Goal: Task Accomplishment & Management: Complete application form

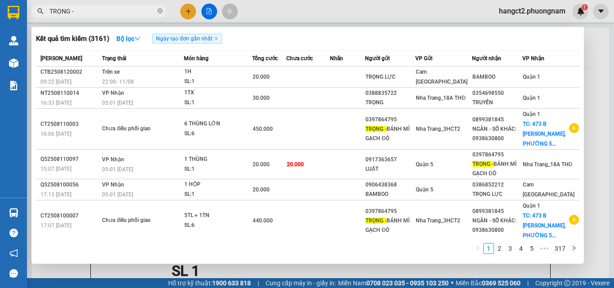
click at [147, 15] on input "TRỌNG -" at bounding box center [102, 11] width 106 height 10
click at [161, 10] on icon "close-circle" at bounding box center [159, 10] width 5 height 5
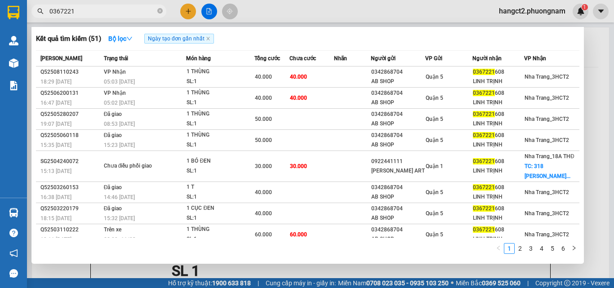
type input "0367221"
click at [160, 11] on icon "close-circle" at bounding box center [159, 10] width 5 height 5
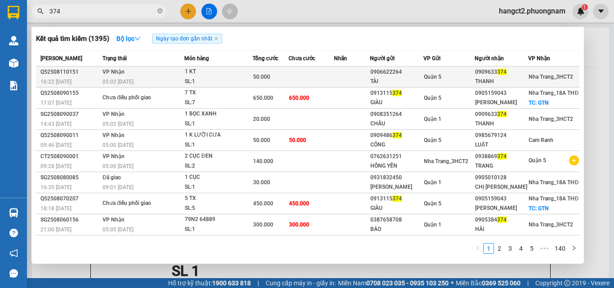
type input "374"
click at [317, 76] on td at bounding box center [311, 77] width 45 height 21
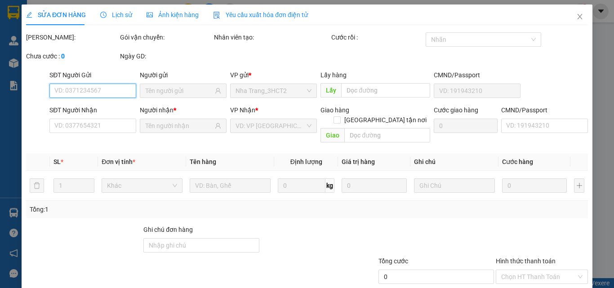
type input "0906622264"
type input "TÀI"
type input "0909633374"
type input "THANH"
type input "50.000"
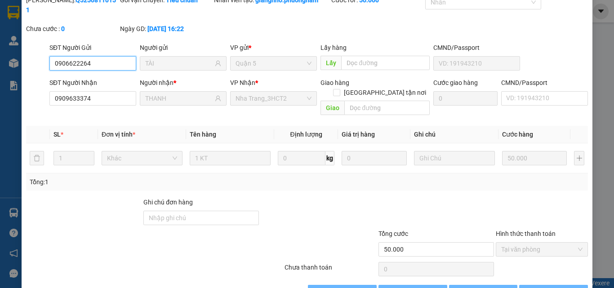
scroll to position [46, 0]
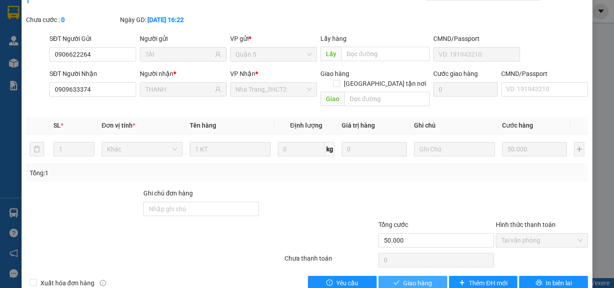
click at [411, 278] on span "Giao hàng" at bounding box center [417, 283] width 29 height 10
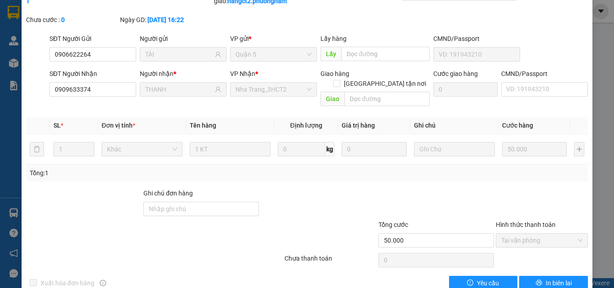
scroll to position [0, 0]
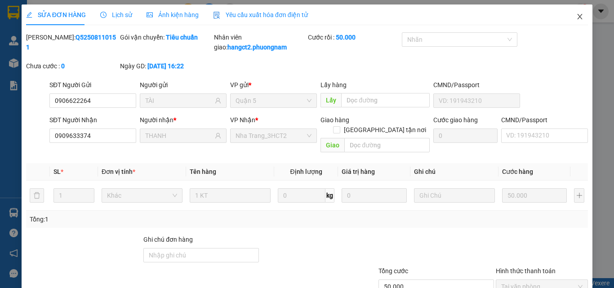
click at [576, 19] on icon "close" at bounding box center [579, 16] width 7 height 7
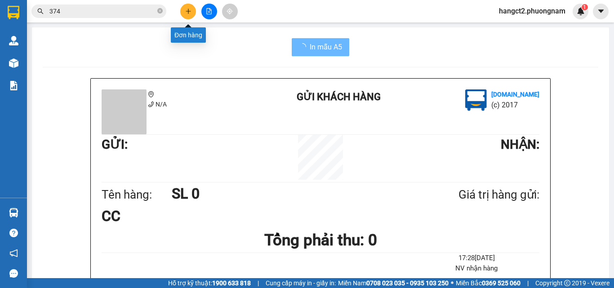
click at [188, 11] on icon "plus" at bounding box center [188, 11] width 0 height 5
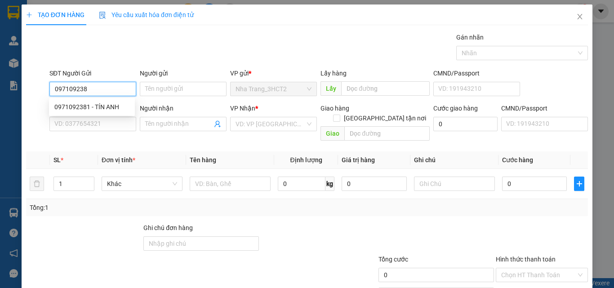
type input "0971092381"
click at [102, 107] on div "0971092381 - TÍN ANH" at bounding box center [91, 107] width 75 height 10
type input "TÍN ANH"
type input "0707666073"
type input "[PERSON_NAME]"
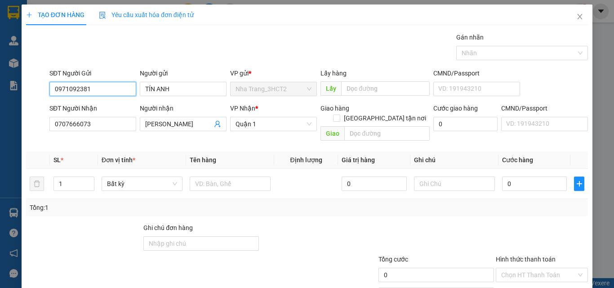
type input "0971092381"
click at [108, 115] on div "SĐT Người Nhận" at bounding box center [92, 109] width 87 height 13
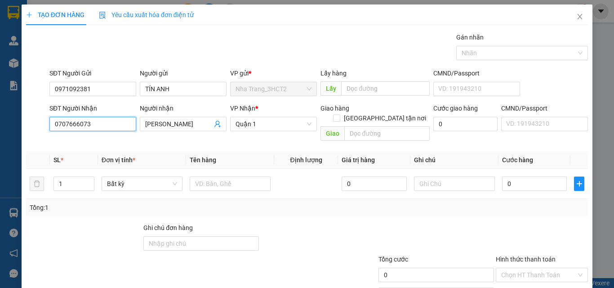
click at [104, 124] on input "0707666073" at bounding box center [92, 124] width 87 height 14
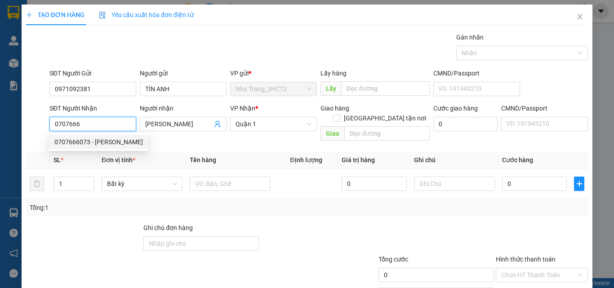
click at [124, 144] on div "0707666073 - [PERSON_NAME]" at bounding box center [98, 142] width 89 height 10
type input "0707666073"
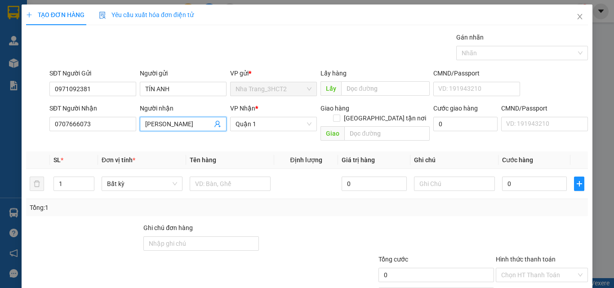
drag, startPoint x: 147, startPoint y: 122, endPoint x: 182, endPoint y: 127, distance: 34.5
click at [182, 127] on input "[PERSON_NAME]" at bounding box center [178, 124] width 67 height 10
type input "[PERSON_NAME]"
click at [218, 56] on div "Gói vận chuyển * Tiêu chuẩn Gán nhãn Nhãn" at bounding box center [319, 47] width 542 height 31
drag, startPoint x: 71, startPoint y: 178, endPoint x: 53, endPoint y: 180, distance: 18.6
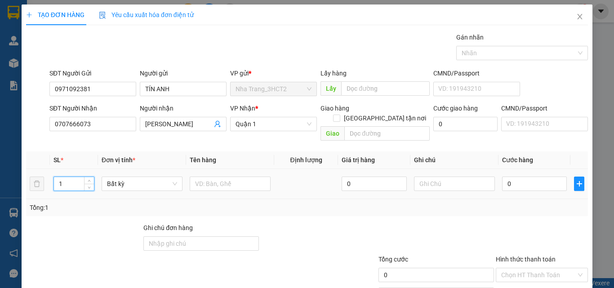
click at [53, 180] on div "1" at bounding box center [73, 184] width 41 height 14
type input "2"
click at [200, 177] on input "text" at bounding box center [230, 184] width 81 height 14
type input "2 TX"
click at [519, 177] on input "0" at bounding box center [534, 184] width 65 height 14
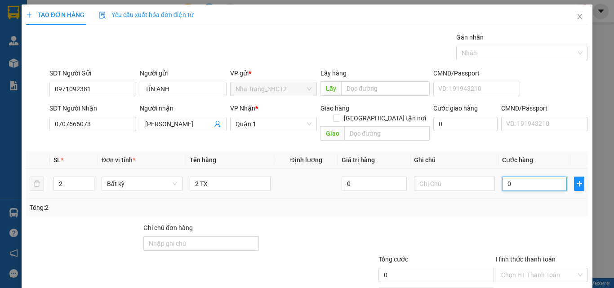
type input "2"
type input "24"
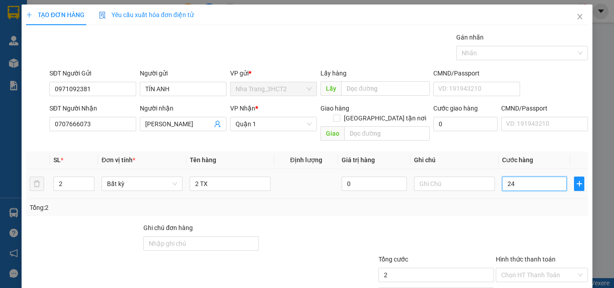
type input "24"
type input "240"
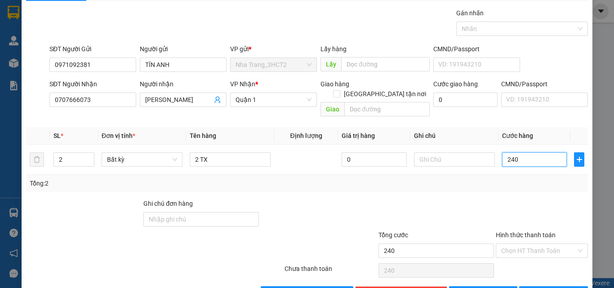
scroll to position [45, 0]
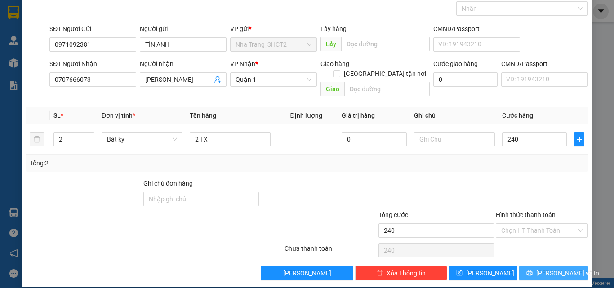
type input "240.000"
click at [540, 268] on span "[PERSON_NAME] và In" at bounding box center [567, 273] width 63 height 10
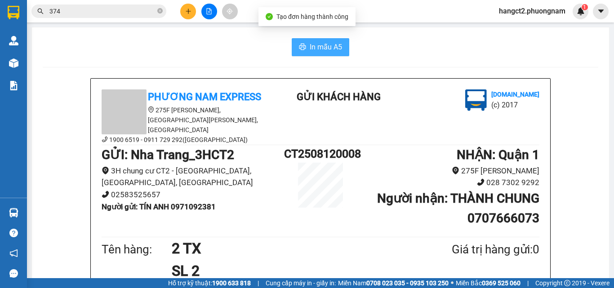
click at [311, 44] on span "In mẫu A5" at bounding box center [326, 46] width 32 height 11
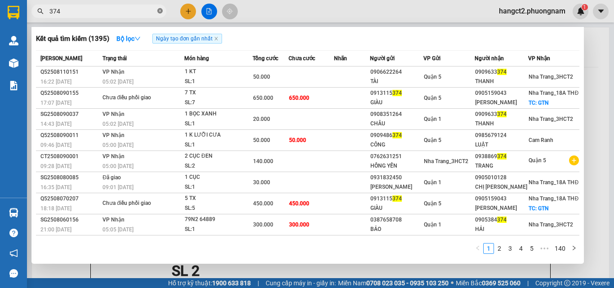
click at [161, 11] on icon "close-circle" at bounding box center [159, 10] width 5 height 5
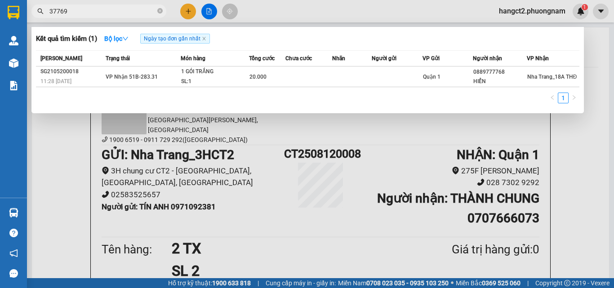
drag, startPoint x: 52, startPoint y: 11, endPoint x: 32, endPoint y: 14, distance: 20.0
click at [32, 14] on span "37769" at bounding box center [98, 10] width 135 height 13
type input "7769"
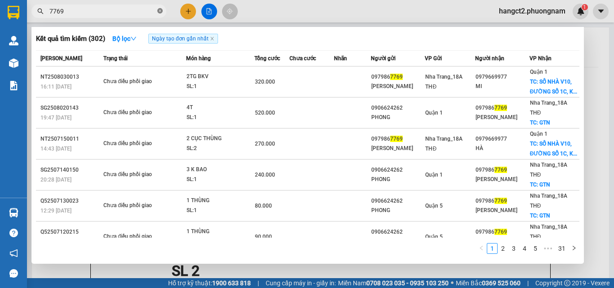
click at [160, 13] on icon "close-circle" at bounding box center [159, 10] width 5 height 5
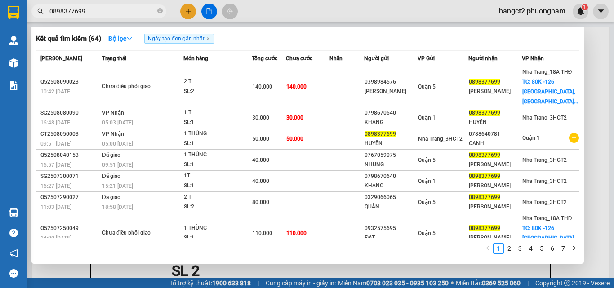
type input "0898377699"
click at [187, 14] on div at bounding box center [307, 144] width 614 height 288
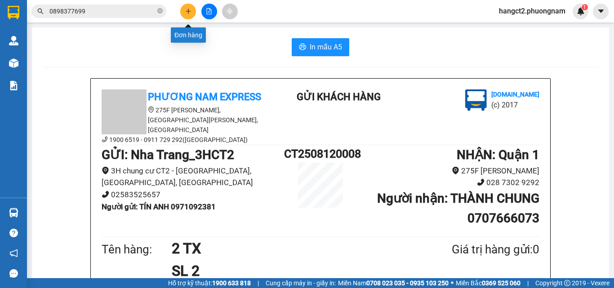
click at [187, 14] on icon "plus" at bounding box center [188, 11] width 6 height 6
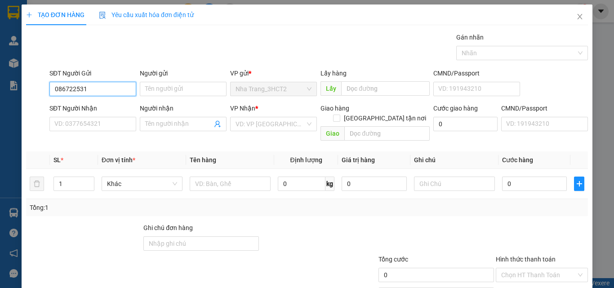
type input "0867225319"
click at [101, 107] on div "0867225319 - THUẬN" at bounding box center [91, 107] width 75 height 10
type input "THUẬN"
type input "0854431213"
type input "DƯƠNG"
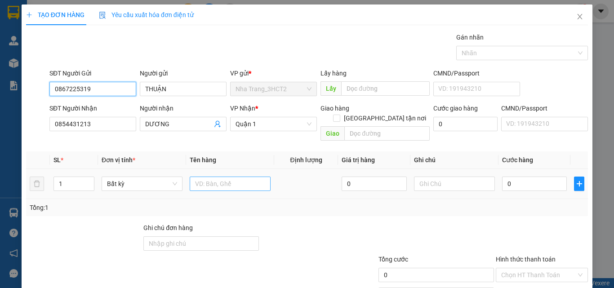
type input "0867225319"
click at [202, 177] on input "text" at bounding box center [230, 184] width 81 height 14
type input "1 THÙNG"
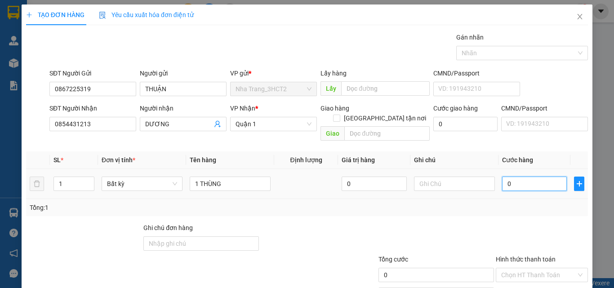
click at [508, 181] on input "0" at bounding box center [534, 184] width 65 height 14
type input "2"
type input "20"
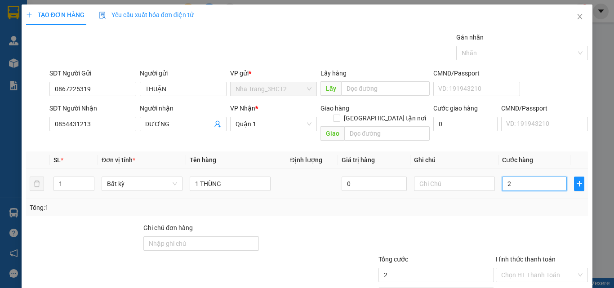
type input "20"
click at [521, 268] on input "Hình thức thanh toán" at bounding box center [538, 274] width 75 height 13
type input "20.000"
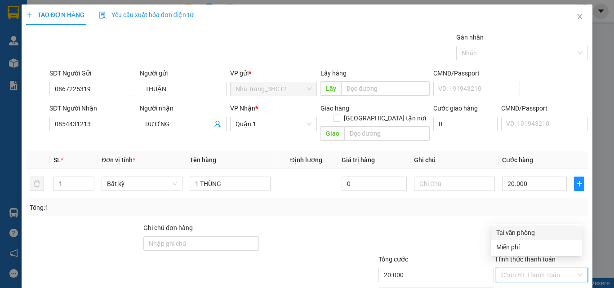
click at [520, 231] on div "Tại văn phòng" at bounding box center [536, 233] width 80 height 10
type input "0"
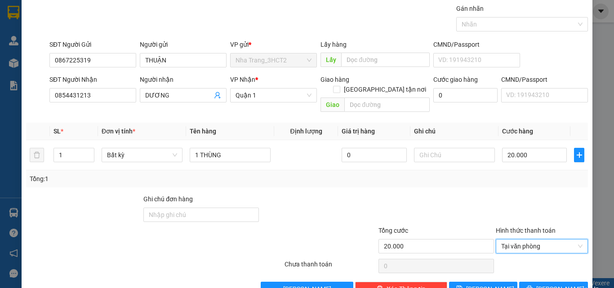
scroll to position [45, 0]
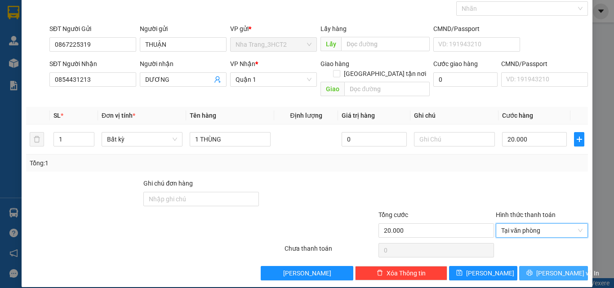
click at [533, 270] on span "printer" at bounding box center [529, 273] width 6 height 7
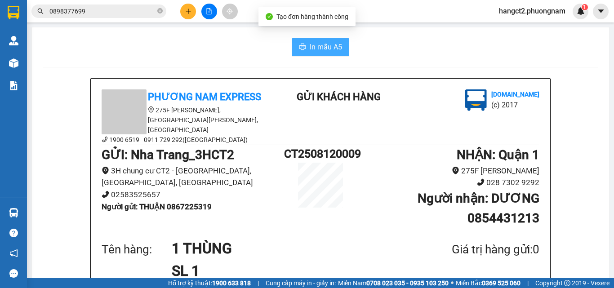
click at [312, 50] on span "In mẫu A5" at bounding box center [326, 46] width 32 height 11
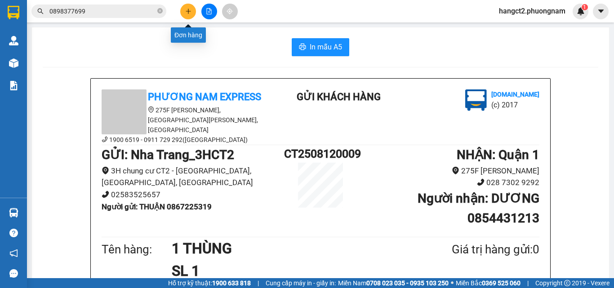
click at [191, 13] on icon "plus" at bounding box center [188, 11] width 6 height 6
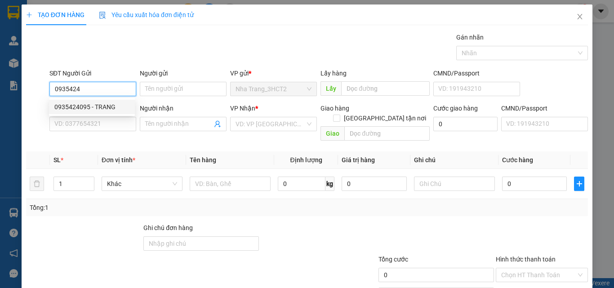
click at [125, 108] on div "0935424095 - TRANG" at bounding box center [91, 107] width 75 height 10
type input "0935424095"
type input "TRANG"
type input "0908248266"
type input "TRUNG"
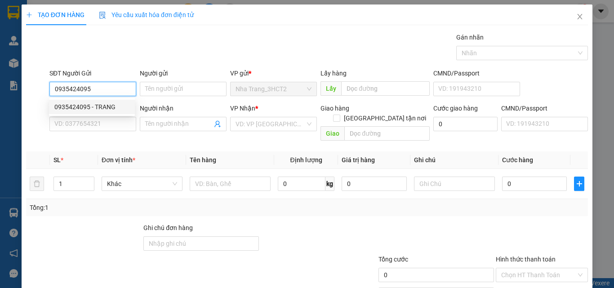
checkbox input "true"
type input "SÂN PICKLEBALL TRUNG ĐƯỜNG SỐ 15 KHU DÂN CƯ HIM LAM , [GEOGRAPHIC_DATA] (GTN 60)"
type input "60.000"
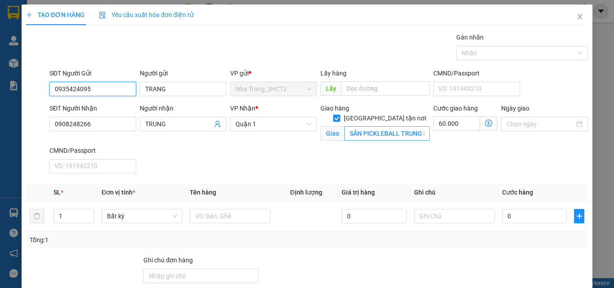
type input "0935424095"
click at [367, 126] on input "SÂN PICKLEBALL TRUNG ĐƯỜNG SỐ 15 KHU DÂN CƯ HIM LAM , [GEOGRAPHIC_DATA] (GTN 60)" at bounding box center [386, 133] width 85 height 14
click at [391, 126] on input "SÂN PICKLEBALL TRUNG ĐƯỜNG SỐ 15 KHU DÂN CƯ HIM LAM , [GEOGRAPHIC_DATA] (GTN 60)" at bounding box center [386, 133] width 85 height 14
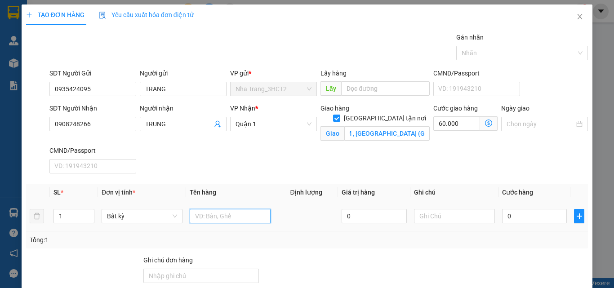
click at [230, 219] on input "text" at bounding box center [230, 216] width 81 height 14
type input "1 TX"
click at [525, 214] on input "0" at bounding box center [534, 216] width 65 height 14
type input "3"
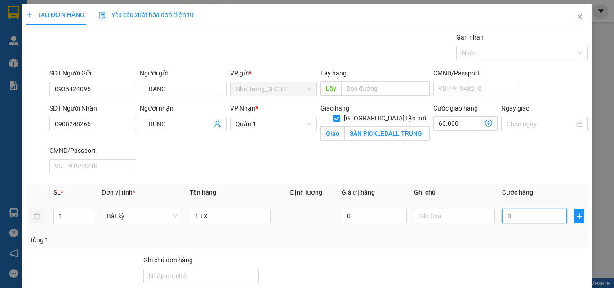
type input "60.003"
type input "30"
type input "60.030"
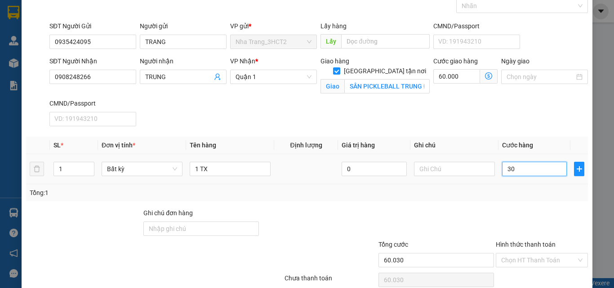
scroll to position [87, 0]
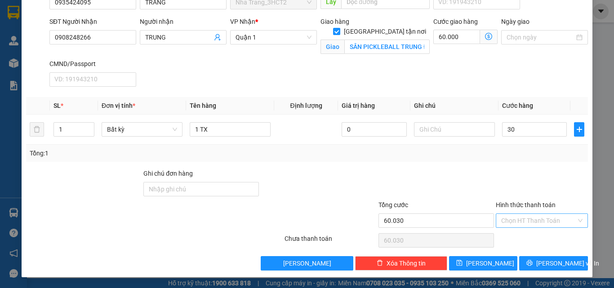
click at [522, 218] on input "Hình thức thanh toán" at bounding box center [538, 220] width 75 height 13
type input "30.000"
type input "90.000"
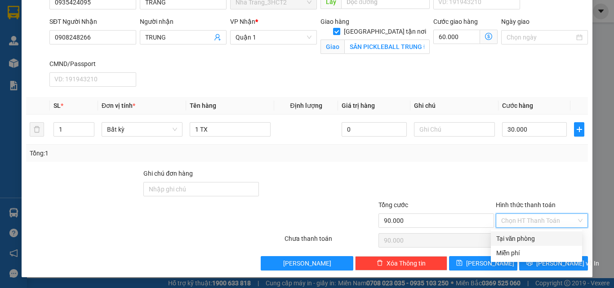
click at [525, 236] on div "Tại văn phòng" at bounding box center [536, 239] width 80 height 10
type input "0"
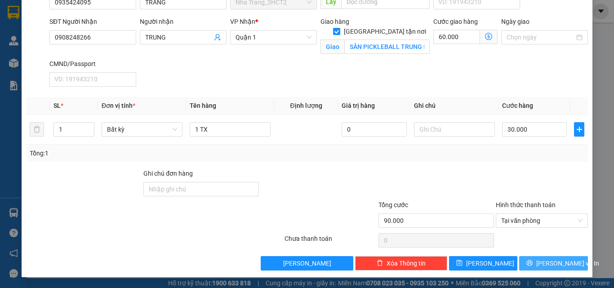
click at [544, 259] on span "[PERSON_NAME] và In" at bounding box center [567, 263] width 63 height 10
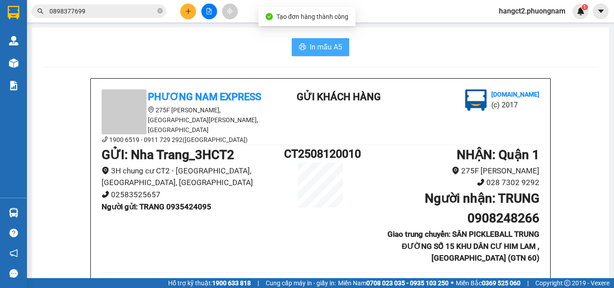
click at [312, 50] on span "In mẫu A5" at bounding box center [326, 46] width 32 height 11
click at [188, 11] on icon "plus" at bounding box center [188, 11] width 6 height 6
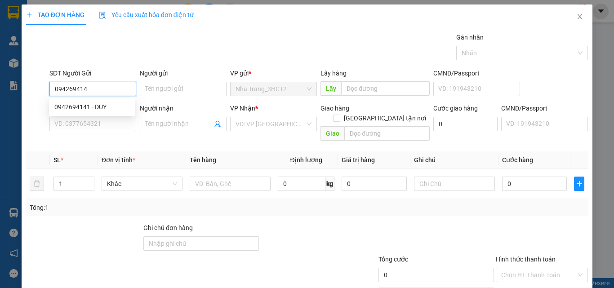
type input "0942694141"
click at [72, 102] on div "0942694141 - DUY" at bounding box center [91, 107] width 75 height 10
type input "DUY"
type input "0909290116"
type input "PHÁT"
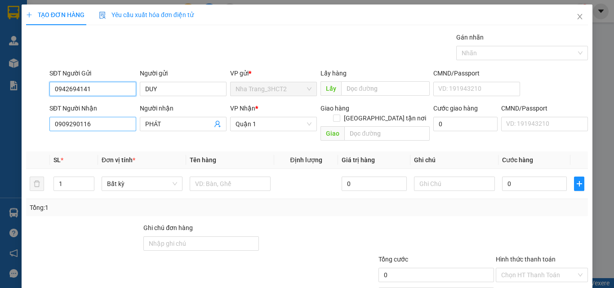
type input "0942694141"
click at [120, 127] on input "0909290116" at bounding box center [92, 124] width 87 height 14
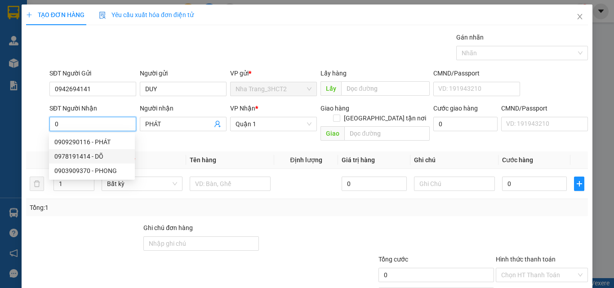
click at [101, 156] on div "0978191414 - DÕ" at bounding box center [91, 156] width 75 height 10
type input "0978191414"
type input "DÕ"
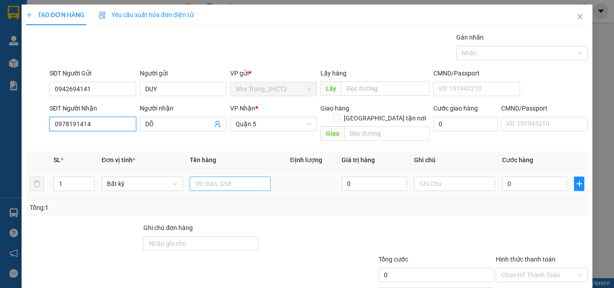
type input "0978191414"
click at [205, 177] on input "text" at bounding box center [230, 184] width 81 height 14
type input "1 BAO XANH"
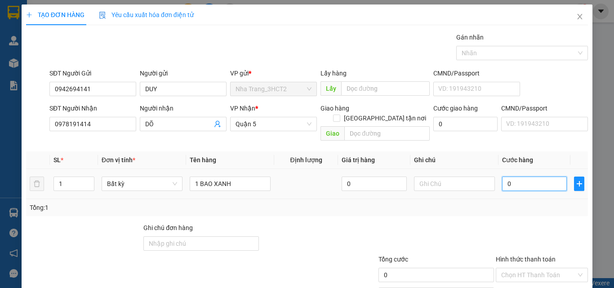
click at [509, 177] on input "0" at bounding box center [534, 184] width 65 height 14
type input "7"
type input "70"
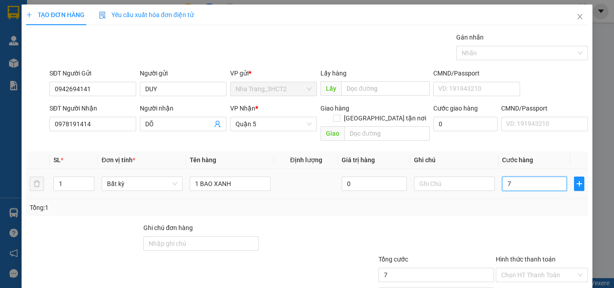
type input "70"
click at [519, 268] on input "Hình thức thanh toán" at bounding box center [538, 274] width 75 height 13
type input "70.000"
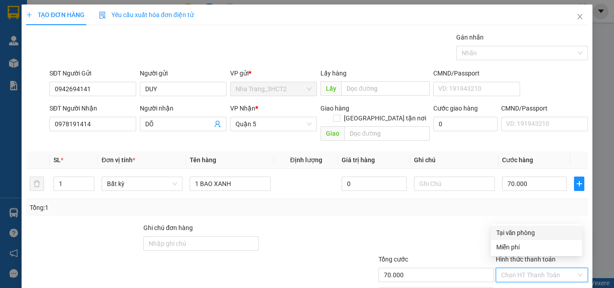
click at [518, 238] on div "Tại văn phòng" at bounding box center [536, 233] width 91 height 14
type input "0"
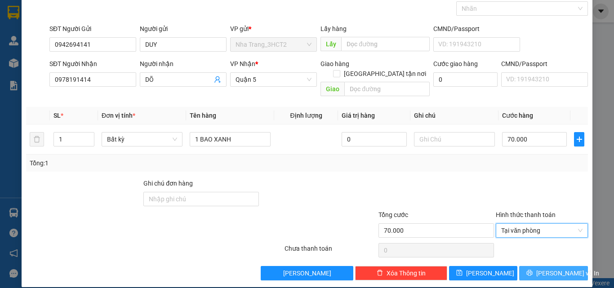
click at [527, 266] on button "[PERSON_NAME] và In" at bounding box center [553, 273] width 69 height 14
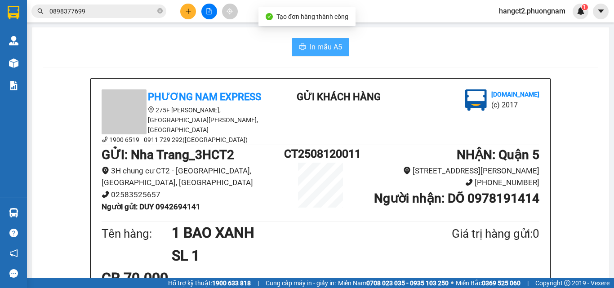
click at [312, 45] on span "In mẫu A5" at bounding box center [326, 46] width 32 height 11
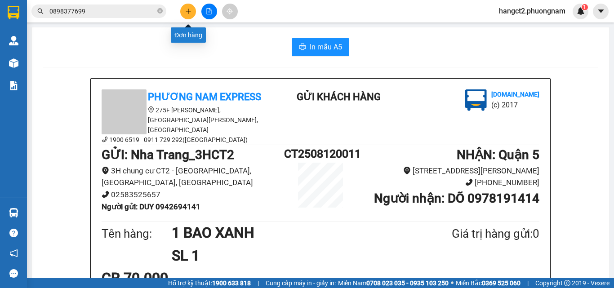
click at [186, 13] on icon "plus" at bounding box center [188, 11] width 6 height 6
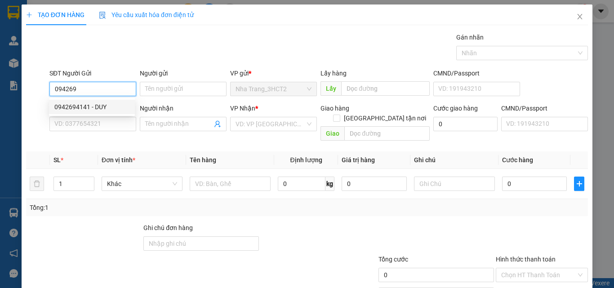
drag, startPoint x: 90, startPoint y: 107, endPoint x: 100, endPoint y: 116, distance: 13.7
click at [91, 107] on div "0942694141 - DUY" at bounding box center [91, 107] width 75 height 10
type input "0942694141"
type input "DUY"
type input "0978191414"
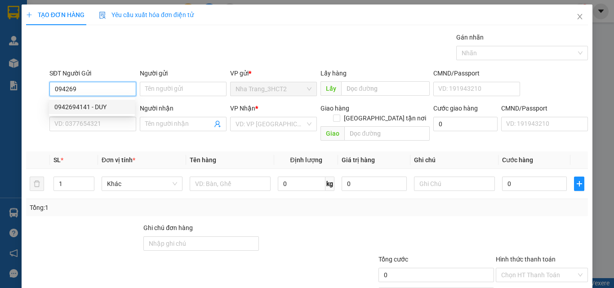
type input "DÕ"
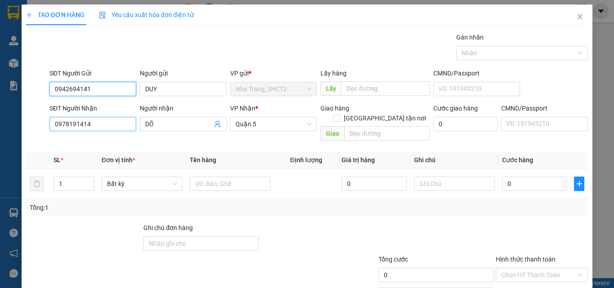
type input "0942694141"
click at [100, 118] on input "0978191414" at bounding box center [92, 124] width 87 height 14
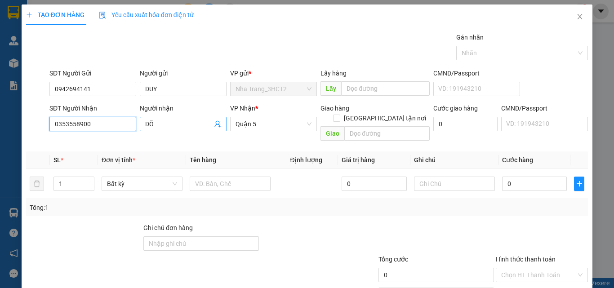
type input "0353558900"
drag, startPoint x: 170, startPoint y: 124, endPoint x: 129, endPoint y: 138, distance: 43.9
click at [129, 138] on div "Transit Pickup Surcharge Ids Transit Deliver Surcharge Ids Transit Deliver Surc…" at bounding box center [307, 178] width 562 height 293
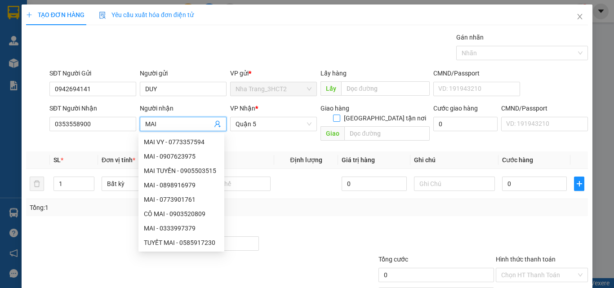
type input "MAI"
click at [339, 115] on input "[GEOGRAPHIC_DATA] tận nơi" at bounding box center [336, 118] width 6 height 6
checkbox input "true"
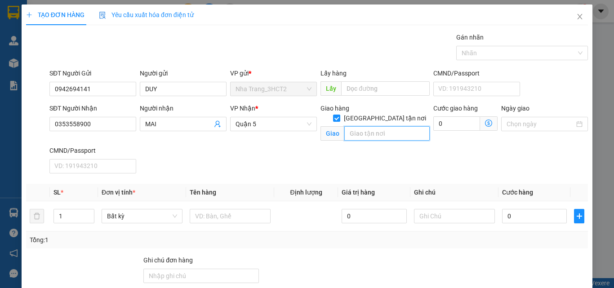
click at [361, 126] on input "text" at bounding box center [386, 133] width 85 height 14
type input "15 [PERSON_NAME] , [GEOGRAPHIC_DATA] , [GEOGRAPHIC_DATA] (GTN"
click at [485, 120] on icon "dollar-circle" at bounding box center [488, 123] width 7 height 7
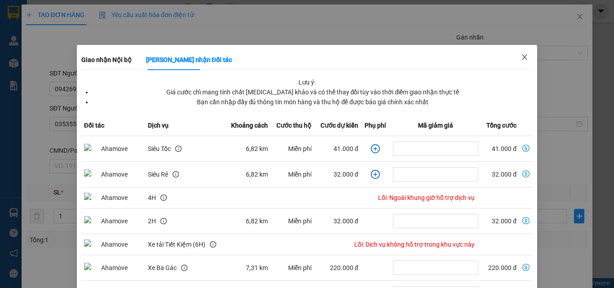
click at [521, 58] on icon "close" at bounding box center [524, 56] width 7 height 7
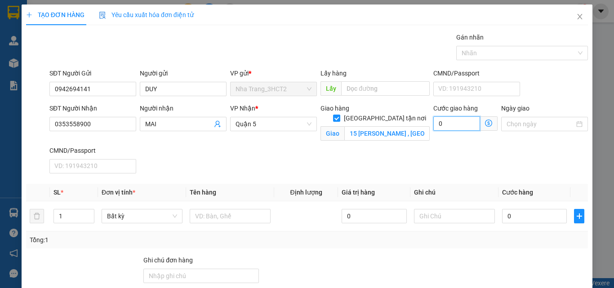
click at [441, 127] on input "0" at bounding box center [456, 123] width 47 height 14
type input "7"
type input "70"
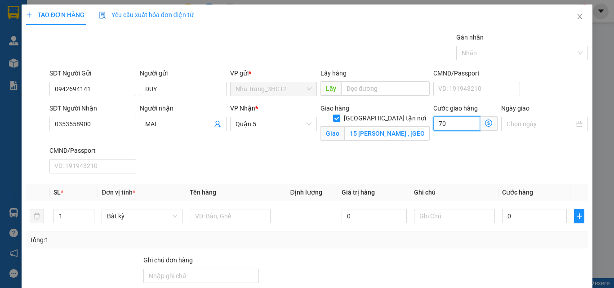
type input "70"
click at [409, 127] on input "15 [PERSON_NAME] , [GEOGRAPHIC_DATA] , [GEOGRAPHIC_DATA] (GTN" at bounding box center [386, 133] width 85 height 14
type input "70.000"
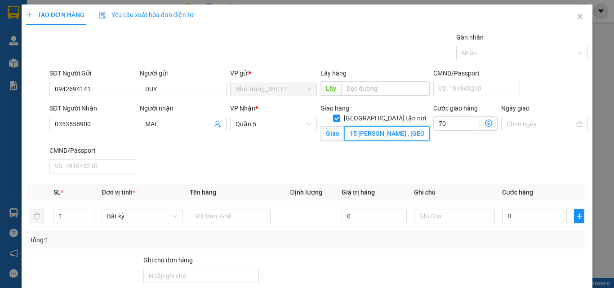
type input "70.000"
click at [413, 126] on input "15 [PERSON_NAME] , [GEOGRAPHIC_DATA] , [GEOGRAPHIC_DATA] (GTN" at bounding box center [386, 133] width 85 height 14
type input "15 [PERSON_NAME] , [GEOGRAPHIC_DATA] , [GEOGRAPHIC_DATA] (GTN 70)"
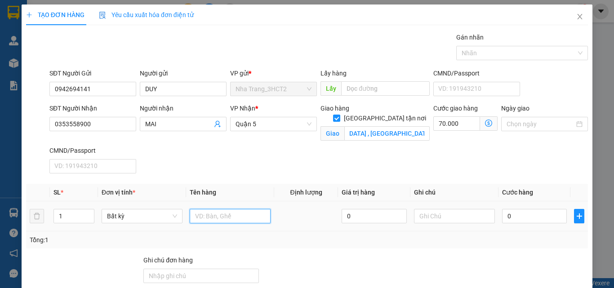
click at [240, 222] on input "text" at bounding box center [230, 216] width 81 height 14
type input "1 BAO XANH"
click at [515, 217] on input "0" at bounding box center [534, 216] width 65 height 14
type input "1"
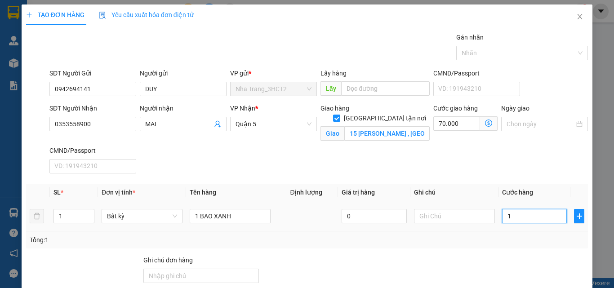
type input "70.001"
type input "0"
type input "70.000"
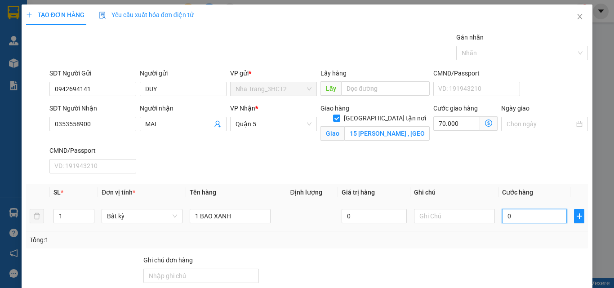
type input "06"
type input "70.006"
type input "060"
type input "70.060"
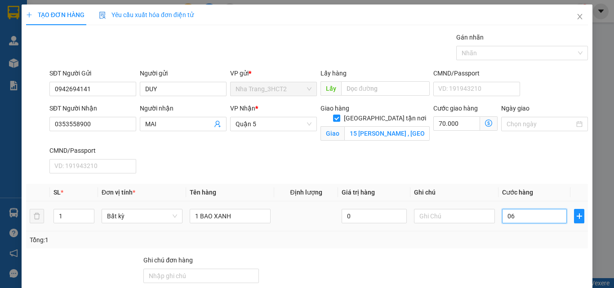
type input "70.060"
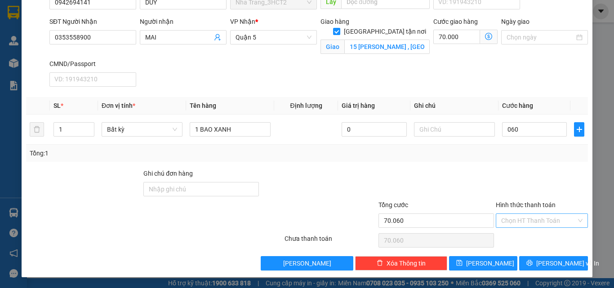
type input "60.000"
type input "130.000"
click at [509, 224] on input "Hình thức thanh toán" at bounding box center [538, 220] width 75 height 13
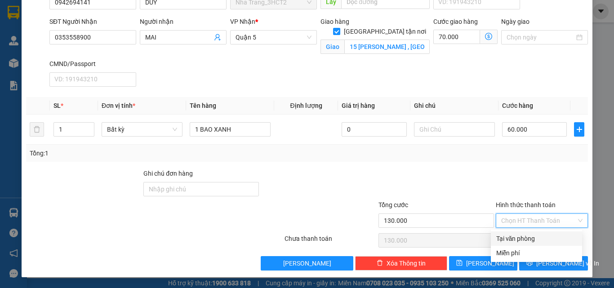
click at [514, 238] on div "Tại văn phòng" at bounding box center [536, 239] width 80 height 10
type input "0"
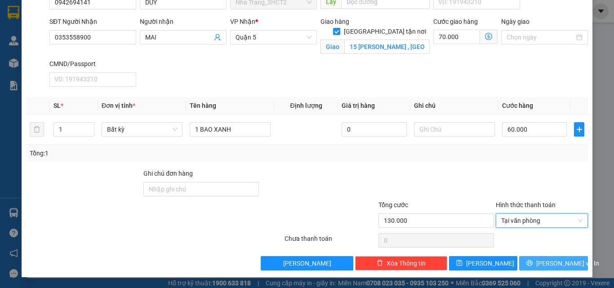
click at [540, 263] on span "[PERSON_NAME] và In" at bounding box center [567, 263] width 63 height 10
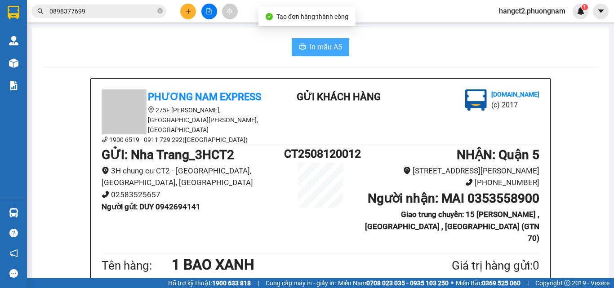
click at [301, 46] on icon "printer" at bounding box center [302, 47] width 7 height 6
click at [159, 11] on icon "close-circle" at bounding box center [159, 10] width 5 height 5
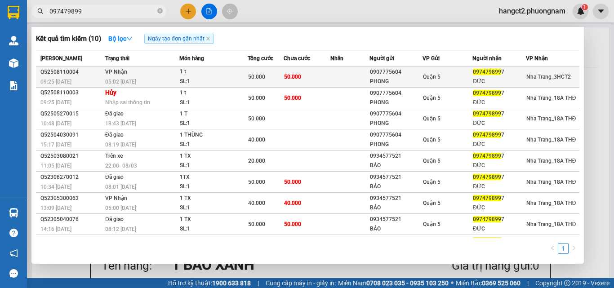
type input "097479899"
click at [480, 76] on div "097479899 7" at bounding box center [499, 71] width 53 height 9
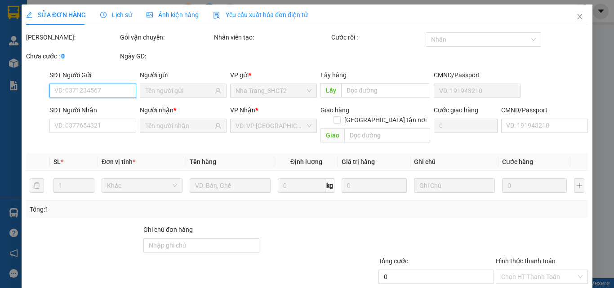
type input "0907775604"
type input "PHONG"
type input "0974798997"
type input "ĐỨC"
type input "50.000"
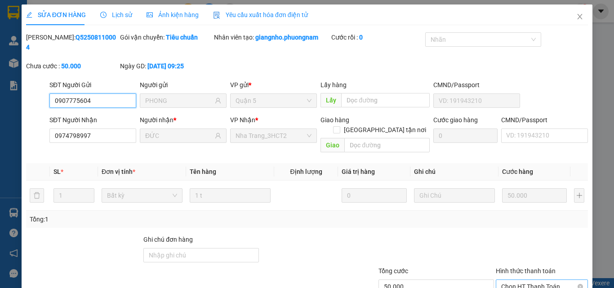
click at [531, 280] on span "Chọn HT Thanh Toán" at bounding box center [541, 286] width 81 height 13
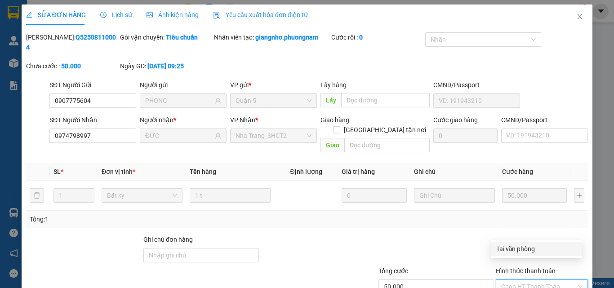
click at [509, 251] on div "Tại văn phòng" at bounding box center [536, 249] width 80 height 10
type input "0"
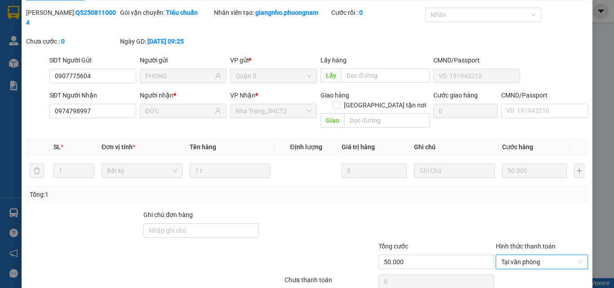
scroll to position [46, 0]
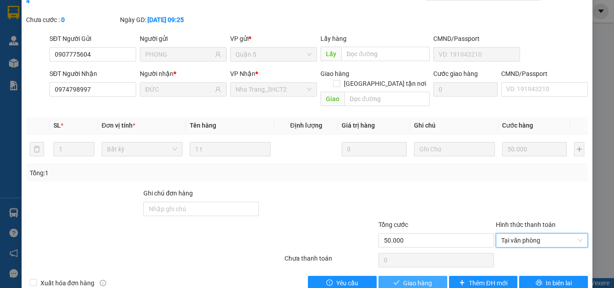
click at [388, 276] on button "Giao hàng" at bounding box center [412, 283] width 69 height 14
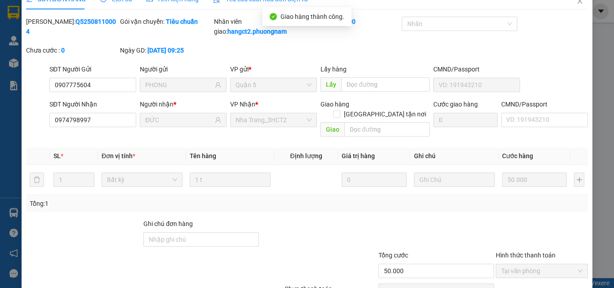
scroll to position [0, 0]
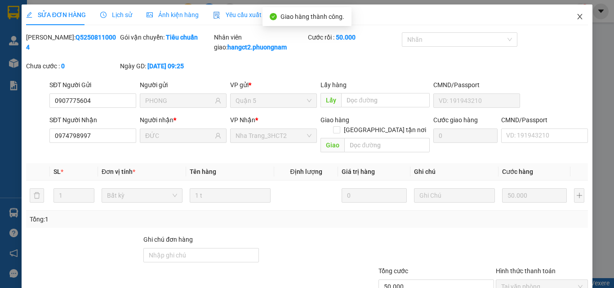
click at [576, 14] on icon "close" at bounding box center [579, 16] width 7 height 7
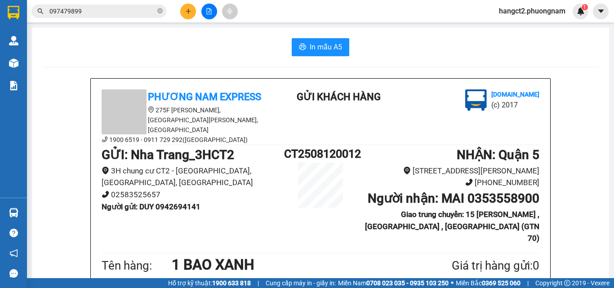
click at [184, 10] on button at bounding box center [188, 12] width 16 height 16
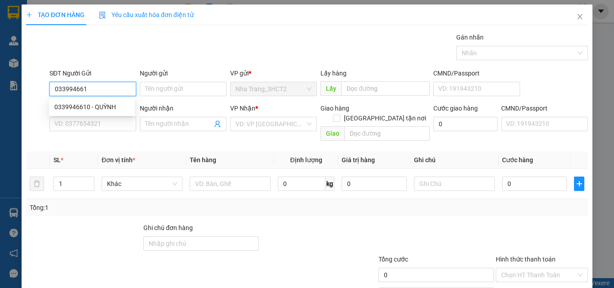
type input "0339946610"
click at [62, 110] on div "0339946610 - QUỲNH" at bounding box center [91, 107] width 75 height 10
type input "QUỲNH"
type input "0375183824"
type input "THỐNG"
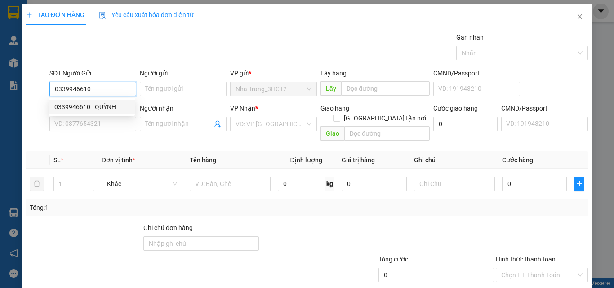
checkbox input "true"
type input "16 ĐƯỜNG SỐ 10, XÃ [GEOGRAPHIC_DATA], [GEOGRAPHIC_DATA] - GTN 90K"
type input "90.000"
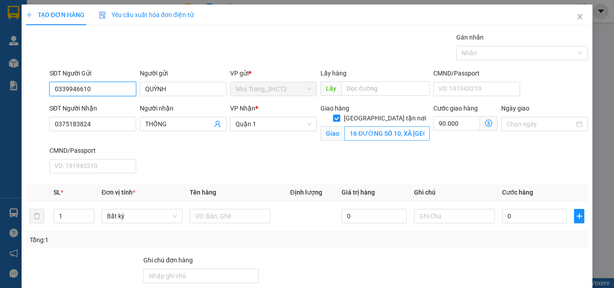
type input "0339946610"
click at [357, 126] on input "16 ĐƯỜNG SỐ 10, XÃ [GEOGRAPHIC_DATA], [GEOGRAPHIC_DATA] - GTN 90K" at bounding box center [386, 133] width 85 height 14
click at [393, 126] on input "16 ĐƯỜNG SỐ 10, XÃ [GEOGRAPHIC_DATA], [GEOGRAPHIC_DATA] - GTN 90K" at bounding box center [386, 133] width 85 height 14
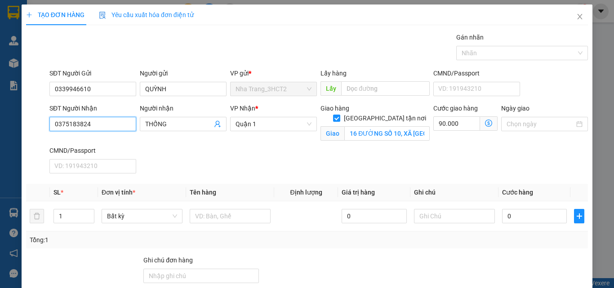
drag, startPoint x: 104, startPoint y: 123, endPoint x: 42, endPoint y: 137, distance: 64.0
click at [42, 137] on div "SĐT Người Nhận 0375183824 0375183824 Người nhận THỐNG VP Nhận * [GEOGRAPHIC_DAT…" at bounding box center [307, 140] width 564 height 74
type input "0827616768"
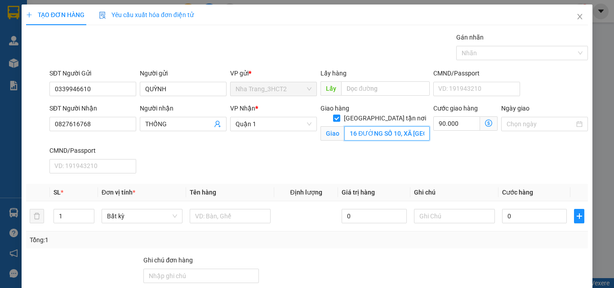
click at [371, 126] on input "16 ĐƯỜNG SỐ 10, XÃ [GEOGRAPHIC_DATA], [GEOGRAPHIC_DATA] - GTN 90K" at bounding box center [386, 133] width 85 height 14
click at [378, 126] on input "16 ĐƯỜNG SỐ 10, XÃ [GEOGRAPHIC_DATA], [GEOGRAPHIC_DATA] - GTN 90K" at bounding box center [386, 133] width 85 height 14
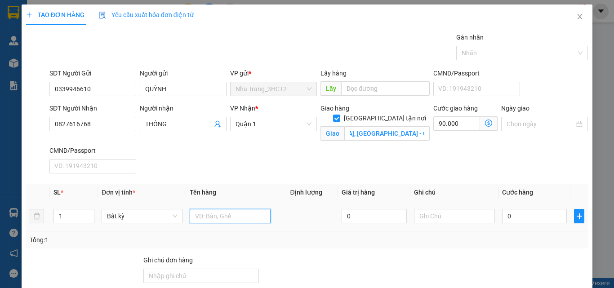
click at [221, 216] on input "text" at bounding box center [230, 216] width 81 height 14
type input "1 THÙNG"
click at [509, 211] on input "0" at bounding box center [534, 216] width 65 height 14
type input "3"
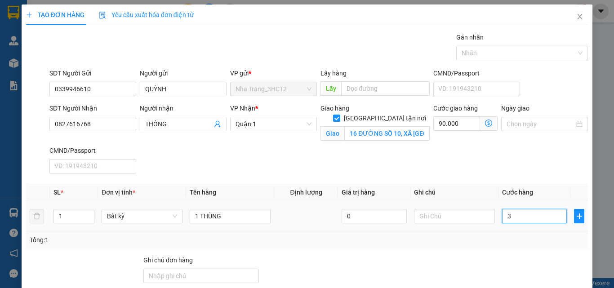
type input "90.003"
type input "30"
type input "90.030"
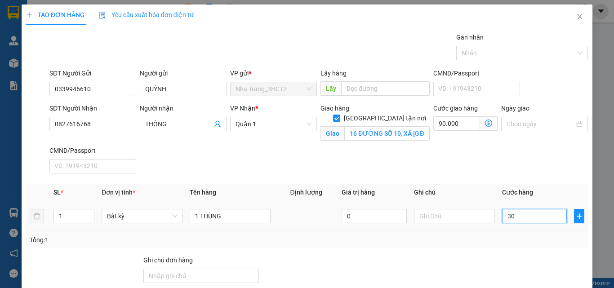
scroll to position [87, 0]
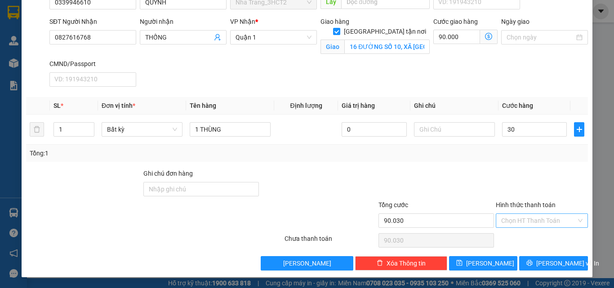
click at [508, 217] on input "Hình thức thanh toán" at bounding box center [538, 220] width 75 height 13
type input "30.000"
type input "120.000"
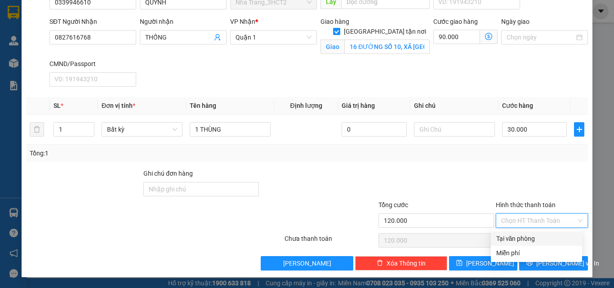
click at [519, 237] on div "Tại văn phòng" at bounding box center [536, 239] width 80 height 10
type input "0"
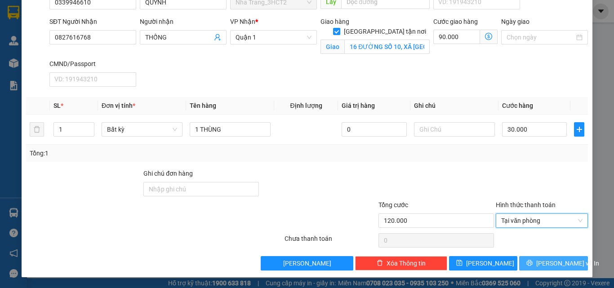
click at [537, 266] on button "[PERSON_NAME] và In" at bounding box center [553, 263] width 69 height 14
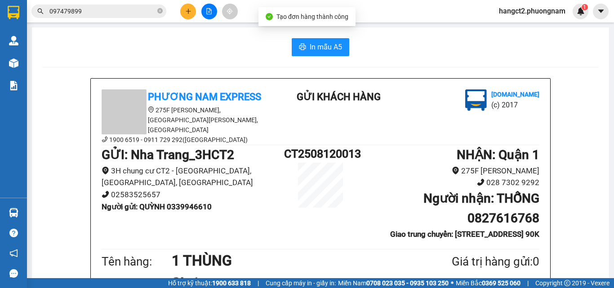
click at [315, 47] on span "In mẫu A5" at bounding box center [326, 46] width 32 height 11
click at [185, 12] on icon "plus" at bounding box center [188, 11] width 6 height 6
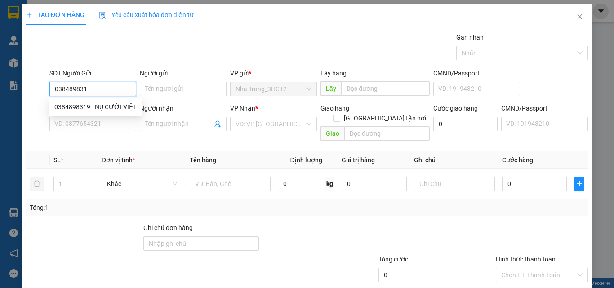
type input "0384898319"
click at [79, 108] on div "0384898319 - NỤ CƯỜI VIỆT" at bounding box center [95, 107] width 82 height 10
type input "NỤ CƯỜI VIỆT"
type input "0906768603"
type input "KHÔI-HỒNG"
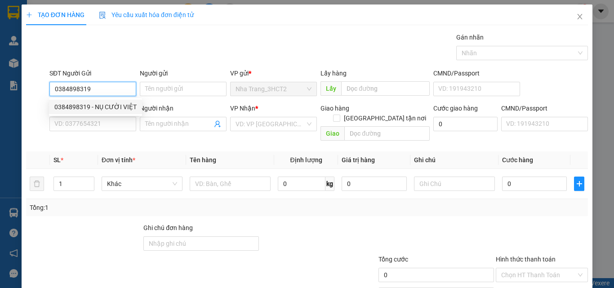
checkbox input "true"
type input "2385/62/63 [PERSON_NAME], P6, Q8 - GTN 90K"
type input "90.000"
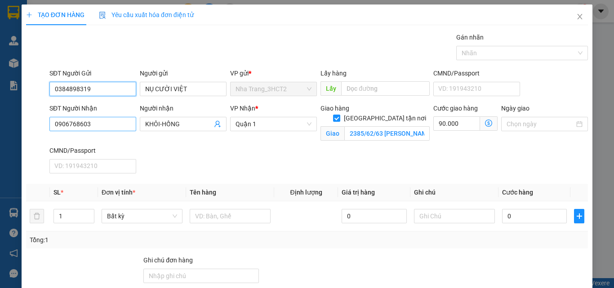
type input "0384898319"
click at [99, 127] on input "0906768603" at bounding box center [92, 124] width 87 height 14
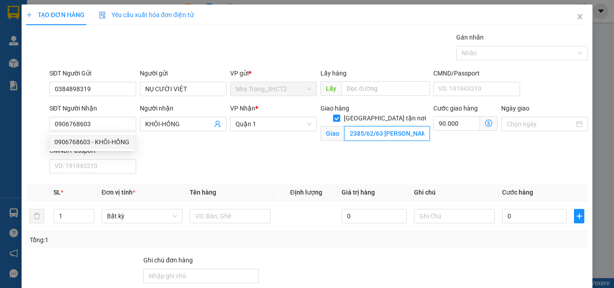
click at [407, 126] on input "2385/62/63 [PERSON_NAME], P6, Q8 - GTN 90K" at bounding box center [386, 133] width 85 height 14
click at [379, 126] on input "2385/62/63 [PERSON_NAME], P6, Q8 - GTN 90K" at bounding box center [386, 133] width 85 height 14
click at [394, 126] on input "2385/62/63 [PERSON_NAME], P6, Q8 - GTN 90K" at bounding box center [386, 133] width 85 height 14
click at [401, 126] on input "2385/62/63 [PERSON_NAME], P6, Q8 - GTN 90K" at bounding box center [386, 133] width 85 height 14
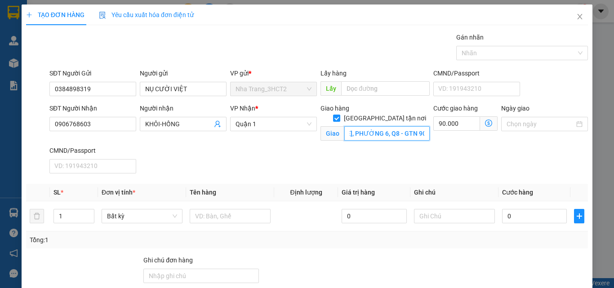
scroll to position [0, 87]
click at [386, 126] on input "2385/62/63 [PERSON_NAME], PHƯỜNG 6, Q8 - GTN 90K" at bounding box center [386, 133] width 85 height 14
click at [419, 127] on input "2385/62/63 [PERSON_NAME], [GEOGRAPHIC_DATA], QUẬN 8 - GTN 90K" at bounding box center [386, 133] width 85 height 14
type input "2385/62/63 [PERSON_NAME], [GEOGRAPHIC_DATA], QUẬN 8 - GTN 90K"
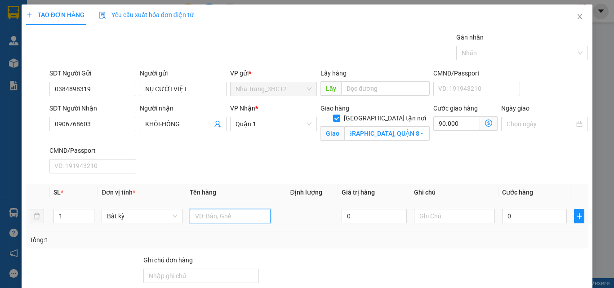
click at [236, 217] on input "text" at bounding box center [230, 216] width 81 height 14
type input "1 KIỆN THÙNG TRẮNG"
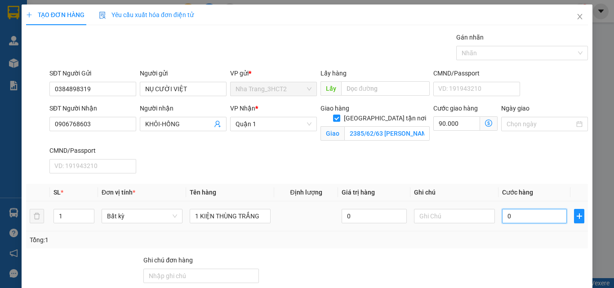
click at [522, 212] on input "0" at bounding box center [534, 216] width 65 height 14
type input "5"
type input "90.005"
type input "50"
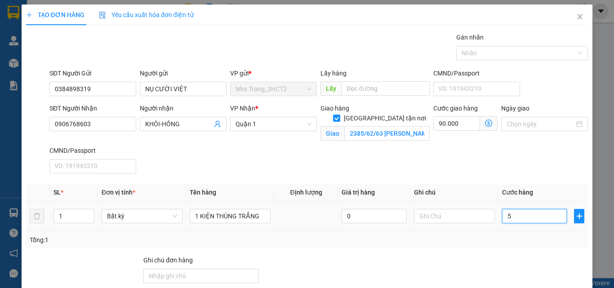
type input "90.050"
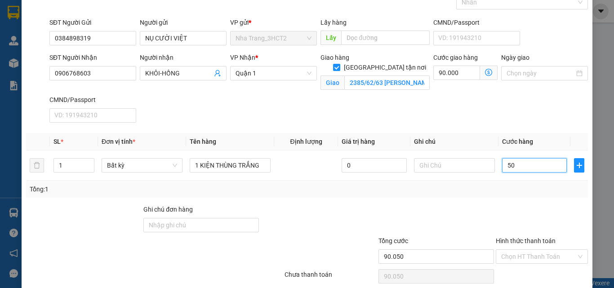
scroll to position [87, 0]
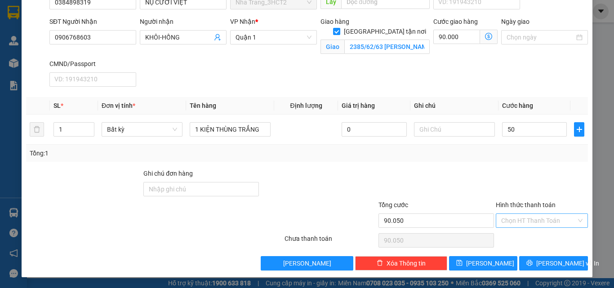
click at [517, 223] on input "Hình thức thanh toán" at bounding box center [538, 220] width 75 height 13
type input "50.000"
type input "140.000"
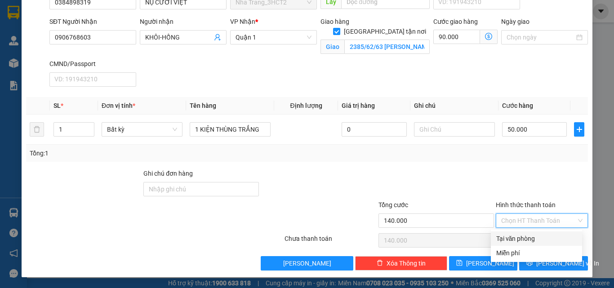
click at [517, 236] on div "Tại văn phòng" at bounding box center [536, 239] width 80 height 10
type input "0"
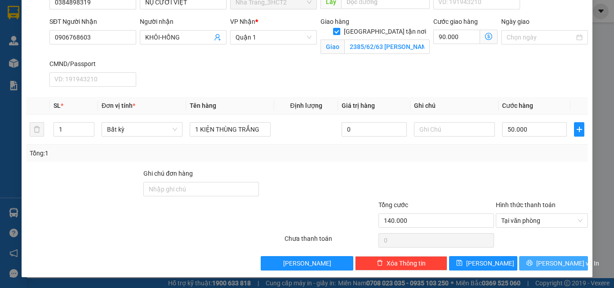
click at [548, 258] on button "[PERSON_NAME] và In" at bounding box center [553, 263] width 69 height 14
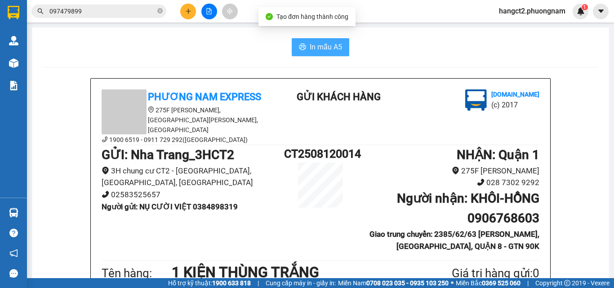
click at [323, 53] on button "In mẫu A5" at bounding box center [321, 47] width 58 height 18
